Goal: Task Accomplishment & Management: Manage account settings

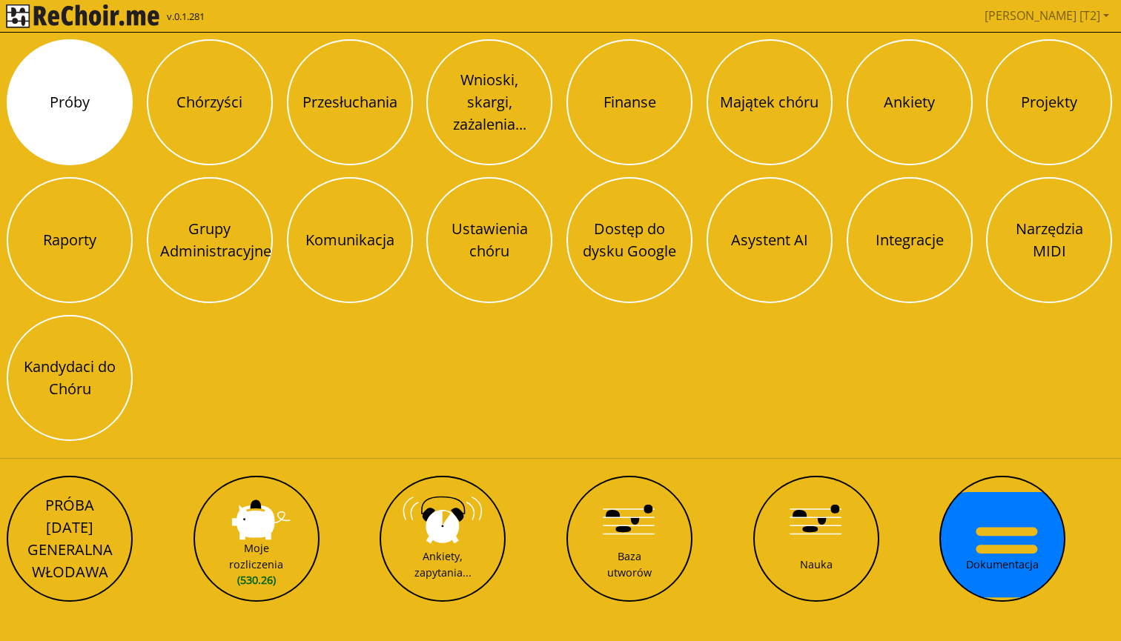
click at [102, 105] on button "Próby" at bounding box center [70, 102] width 126 height 126
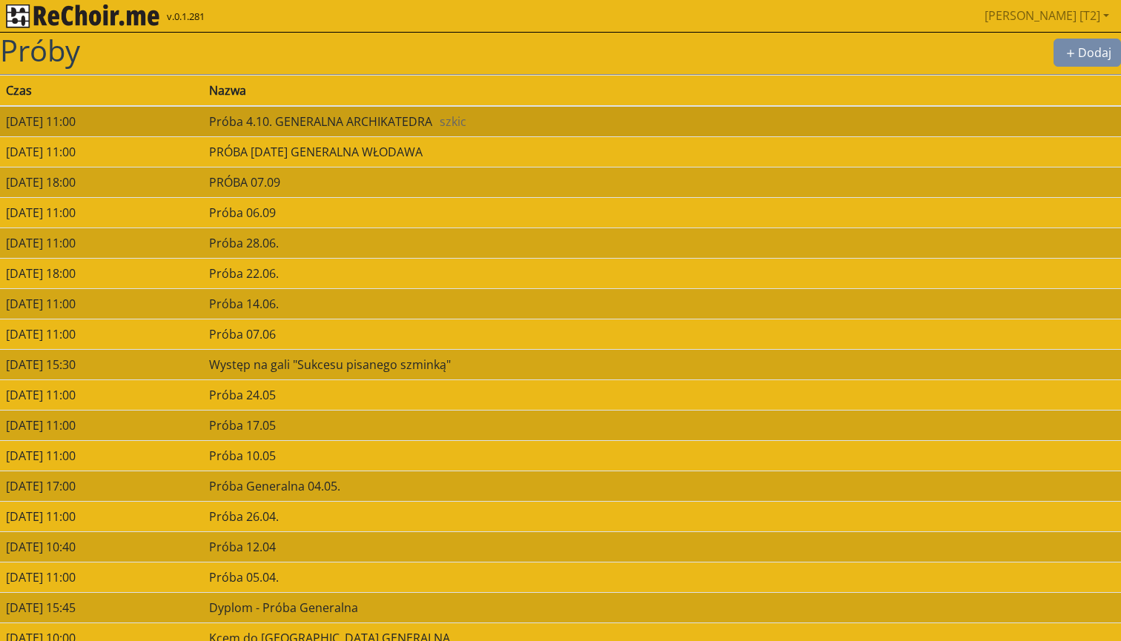
click at [466, 116] on span "szkic" at bounding box center [453, 121] width 27 height 16
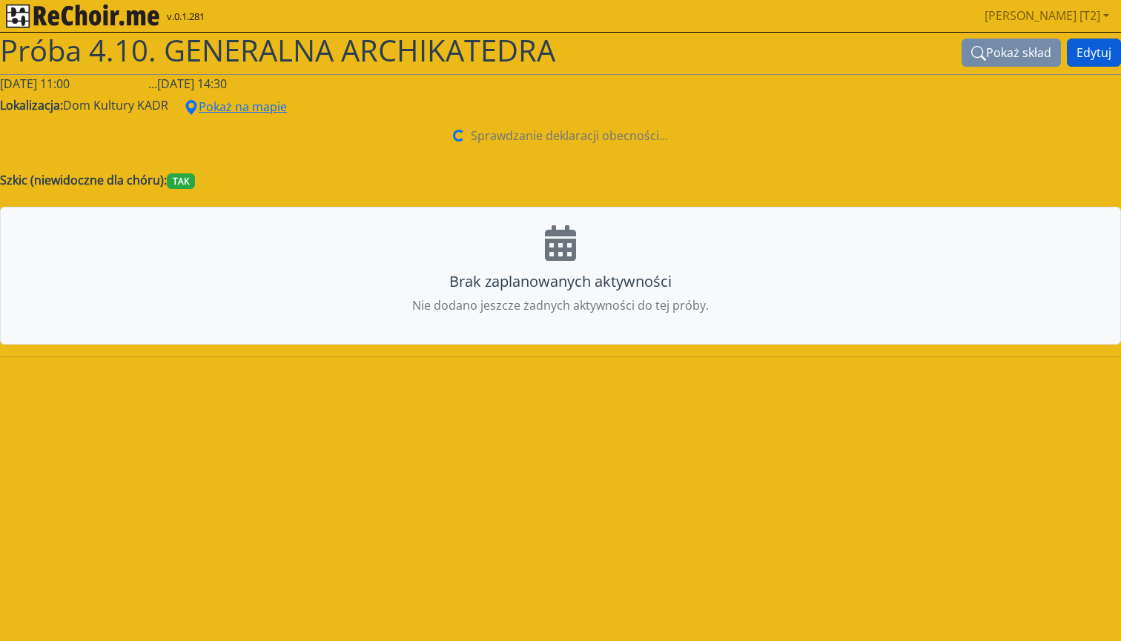
click at [1092, 56] on button "Edytuj" at bounding box center [1094, 53] width 54 height 28
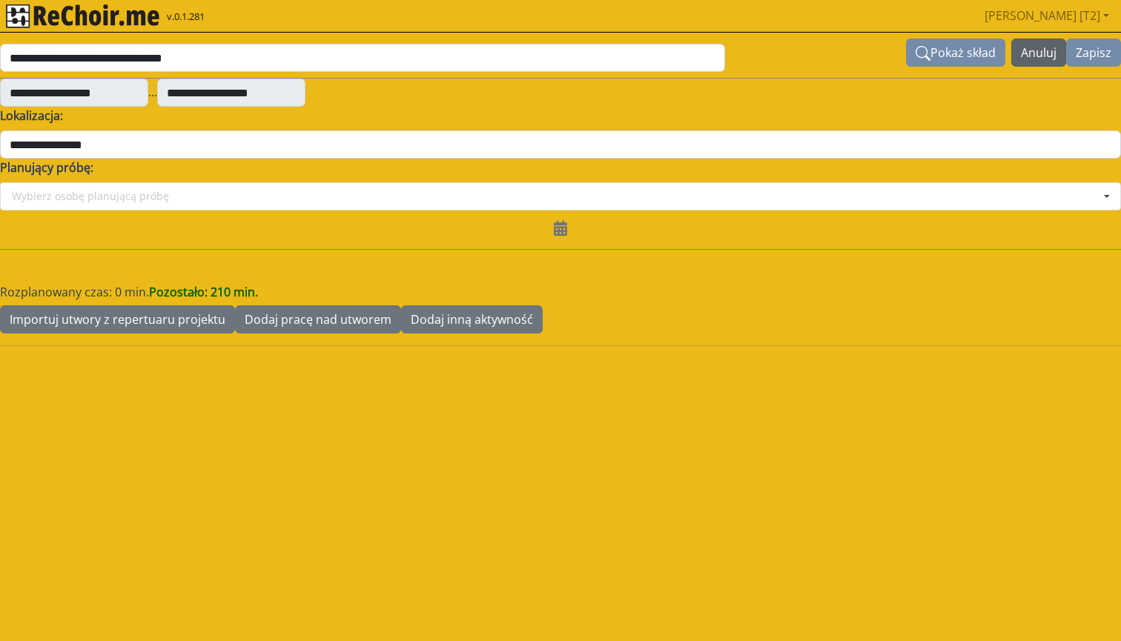
click at [1034, 52] on button "Anuluj" at bounding box center [1038, 53] width 55 height 28
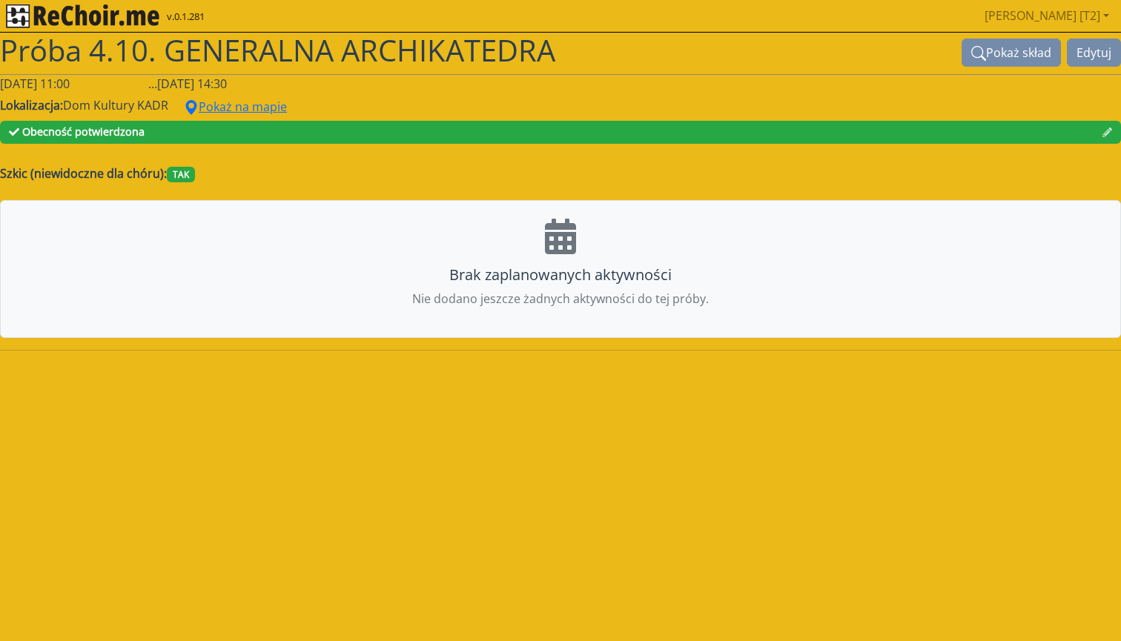
click at [185, 45] on span "Próba 4.10. GENERALNA ARCHIKATEDRA" at bounding box center [277, 50] width 555 height 41
click at [124, 15] on img "rekłajer mi" at bounding box center [82, 16] width 153 height 24
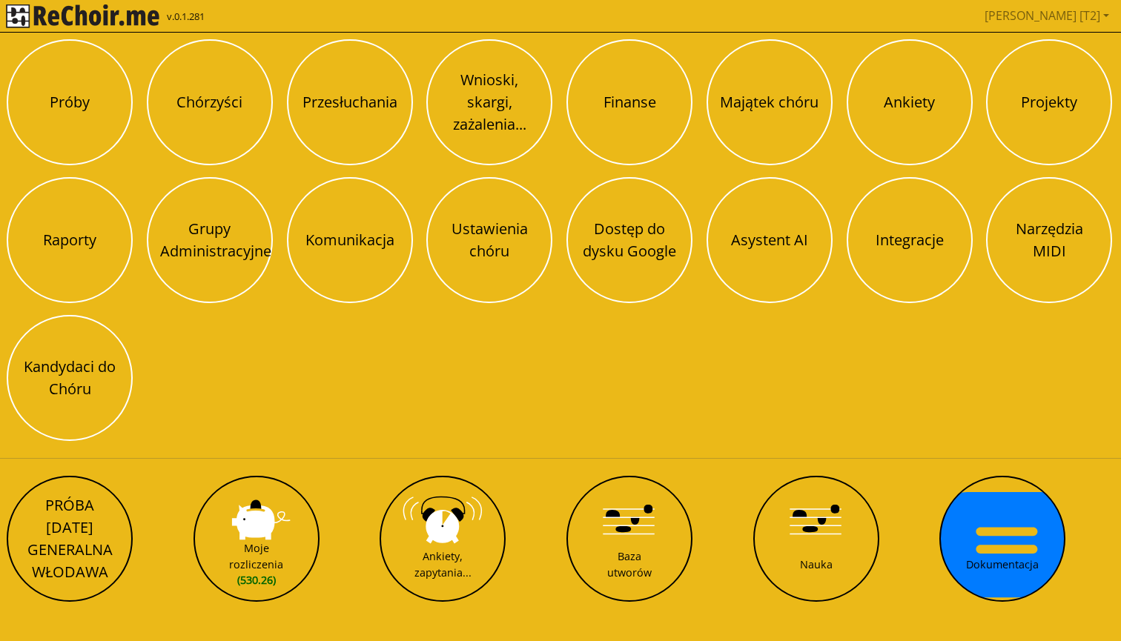
click at [138, 8] on img "rekłajer mi" at bounding box center [82, 16] width 153 height 24
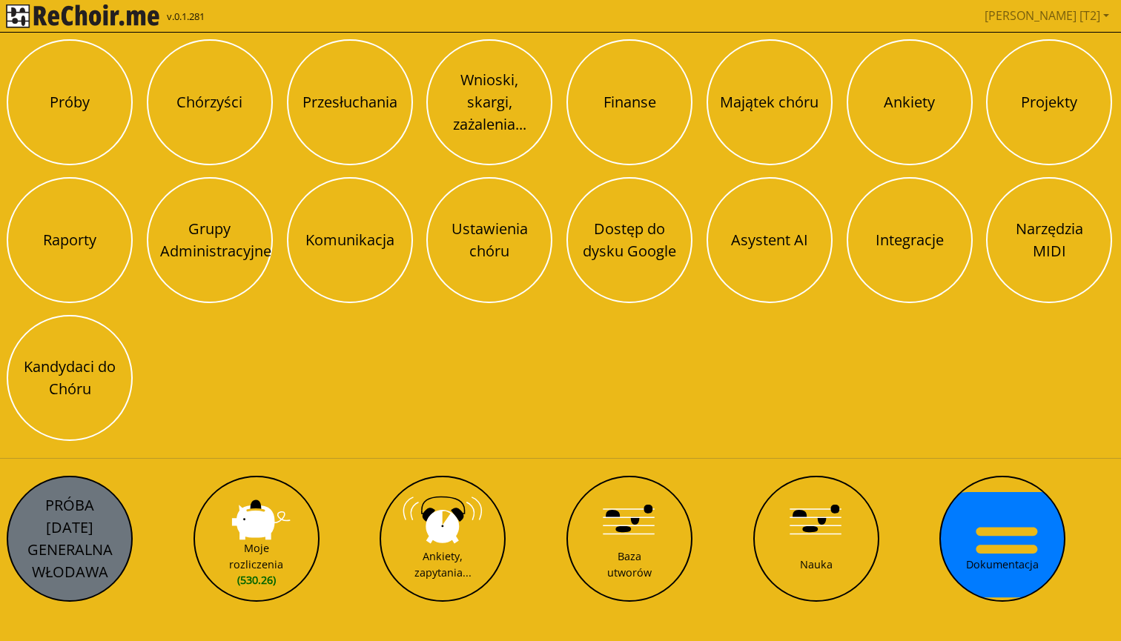
click at [92, 525] on button "PRÓBA [DATE] GENERALNA WŁODAWA" at bounding box center [70, 539] width 126 height 126
